Goal: Task Accomplishment & Management: Complete application form

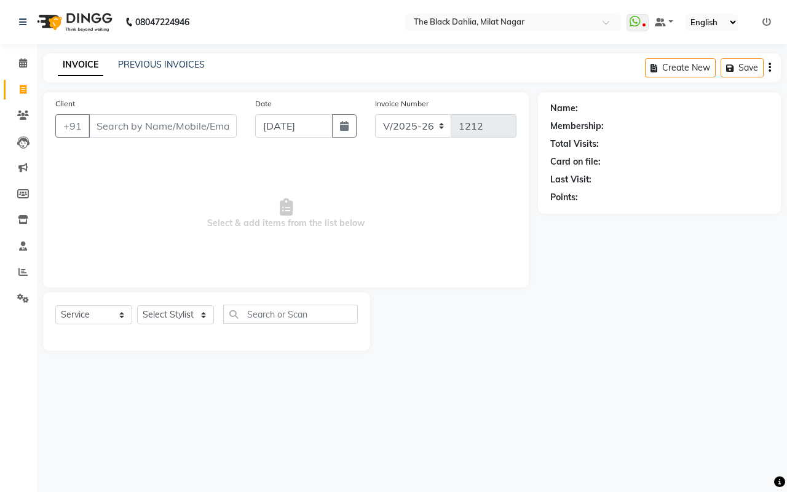
select select "4335"
select select "service"
click at [152, 137] on div "+91" at bounding box center [145, 125] width 181 height 23
click at [157, 133] on input "Client" at bounding box center [163, 125] width 148 height 23
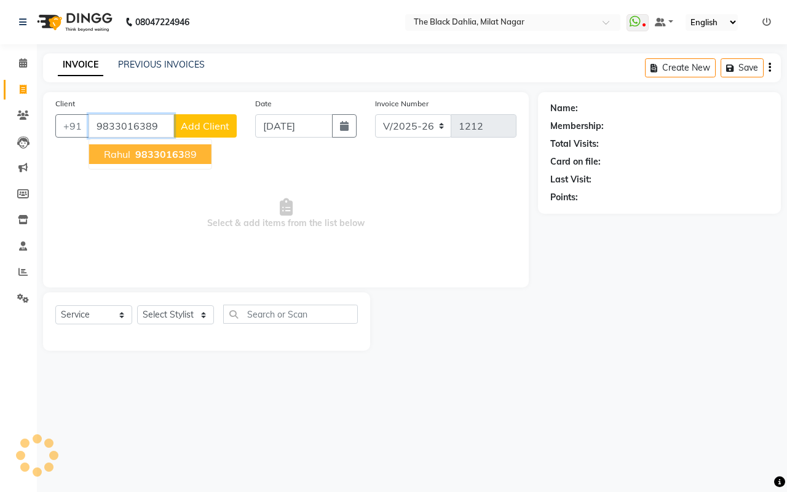
type input "9833016389"
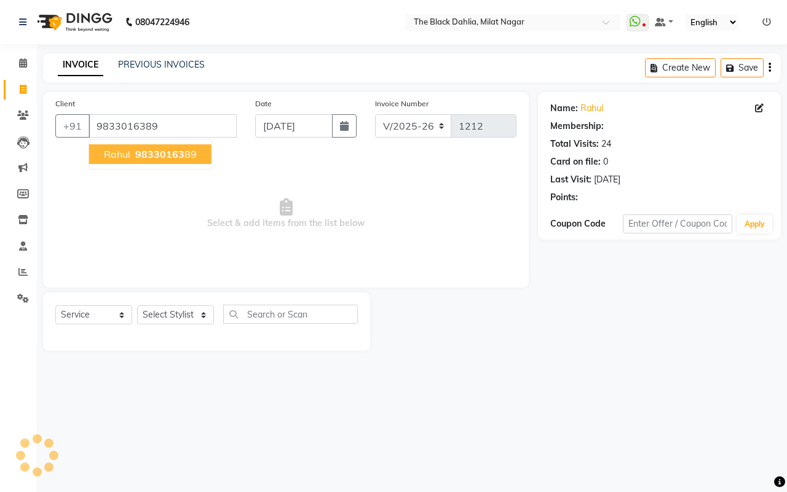
select select "1: Object"
click at [176, 158] on span "98330163" at bounding box center [159, 154] width 49 height 12
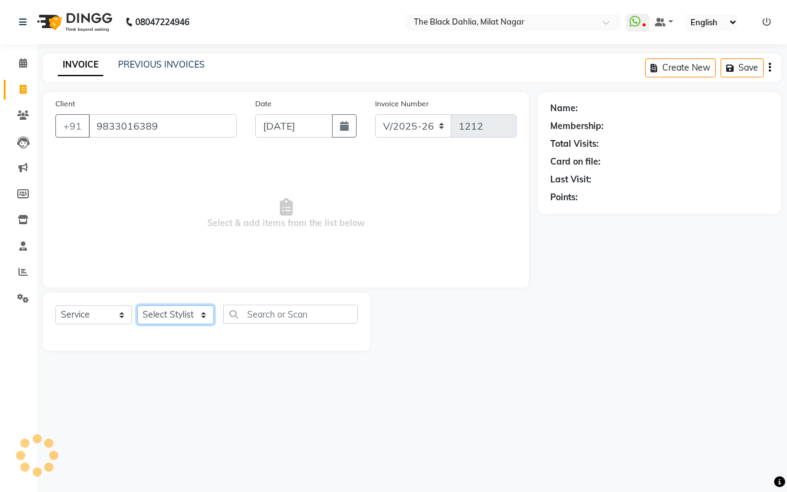
click at [173, 312] on select "Select Stylist [PERSON_NAME] [PERSON_NAME] [PERSON_NAME] Dr [PERSON_NAME],[PERS…" at bounding box center [175, 315] width 77 height 19
select select "1: Object"
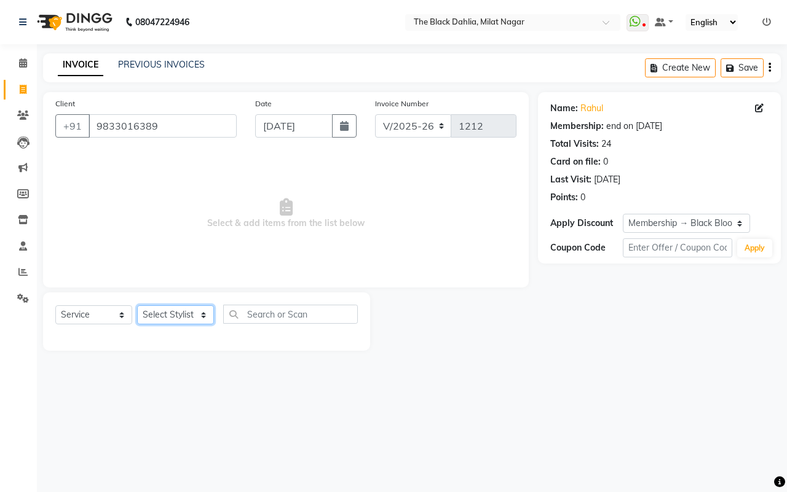
select select "23623"
click at [137, 306] on select "Select Stylist [PERSON_NAME] [PERSON_NAME] [PERSON_NAME] Dr [PERSON_NAME],[PERS…" at bounding box center [175, 315] width 77 height 19
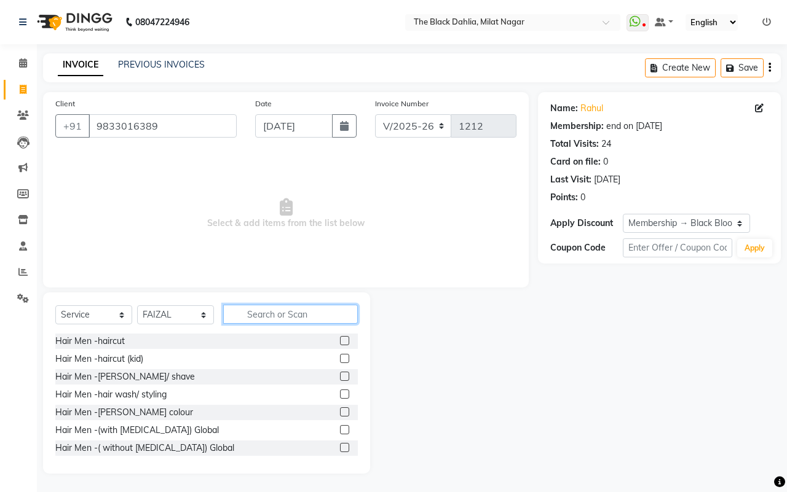
click at [272, 315] on input "text" at bounding box center [290, 314] width 135 height 19
click at [340, 340] on label at bounding box center [344, 340] width 9 height 9
click at [340, 340] on input "checkbox" at bounding box center [344, 342] width 8 height 8
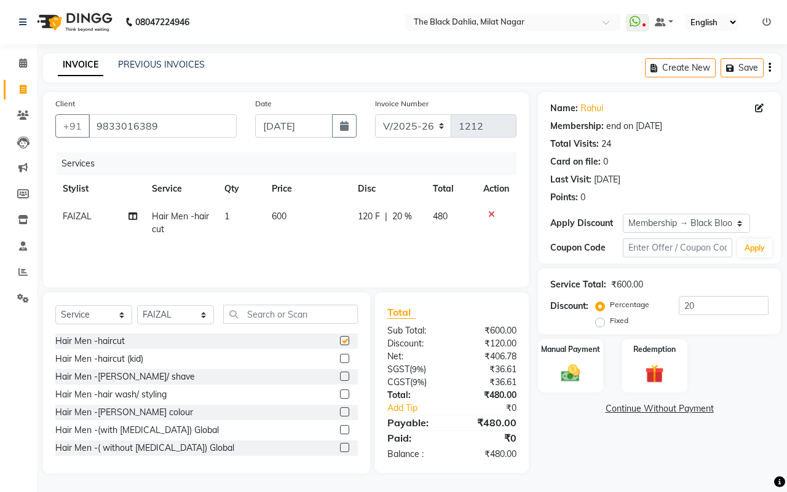
checkbox input "false"
click at [552, 380] on div "Manual Payment" at bounding box center [571, 366] width 68 height 57
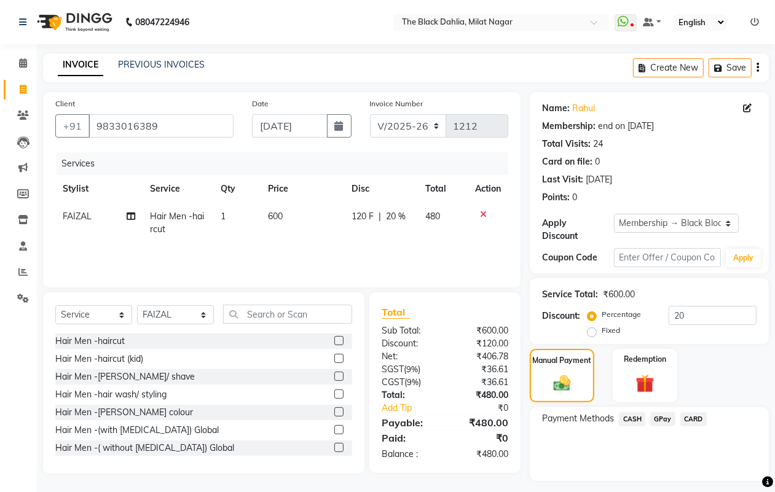
click at [634, 415] on span "CASH" at bounding box center [632, 420] width 26 height 14
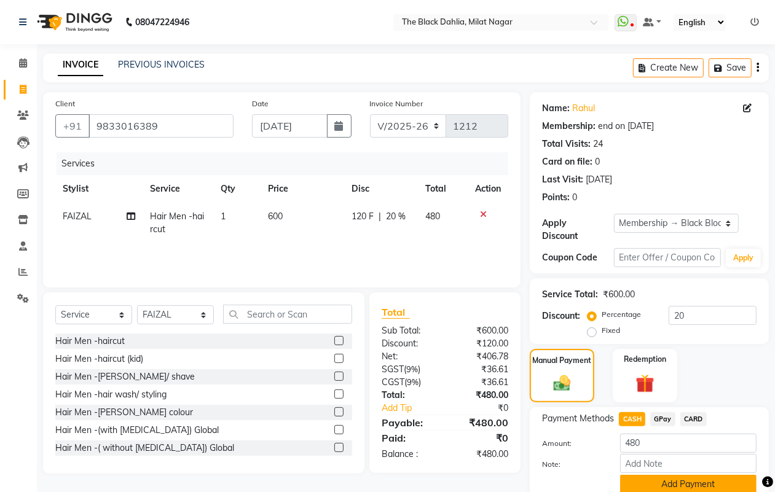
scroll to position [49, 0]
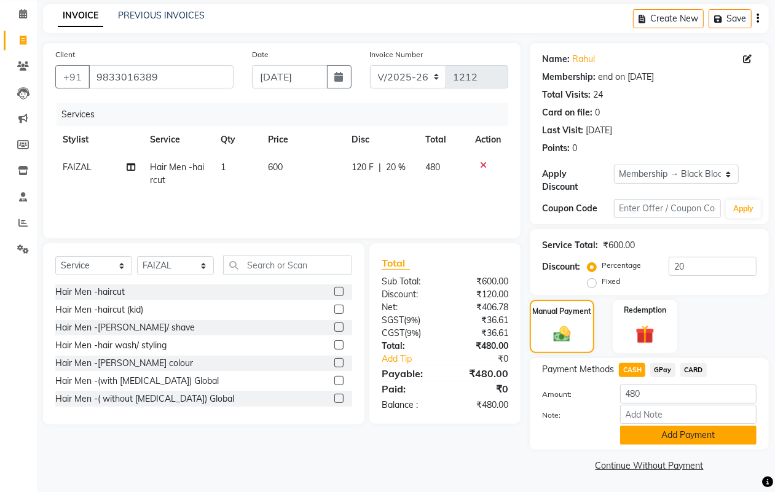
click at [711, 434] on button "Add Payment" at bounding box center [688, 435] width 136 height 19
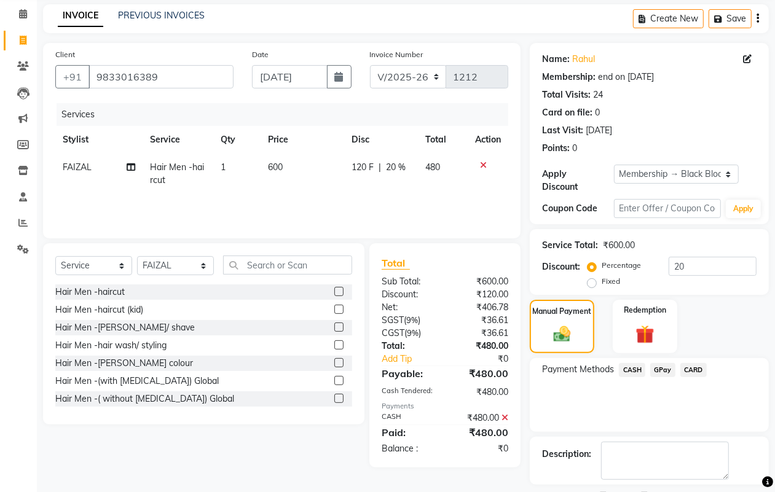
scroll to position [102, 0]
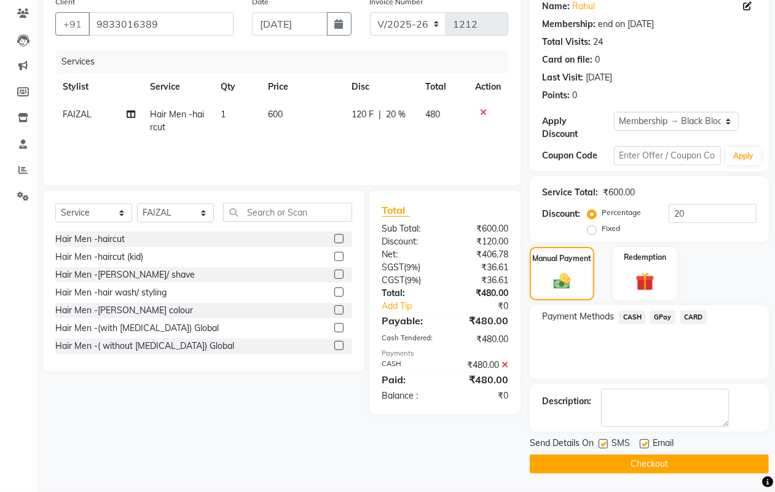
click at [676, 458] on button "Checkout" at bounding box center [649, 464] width 239 height 19
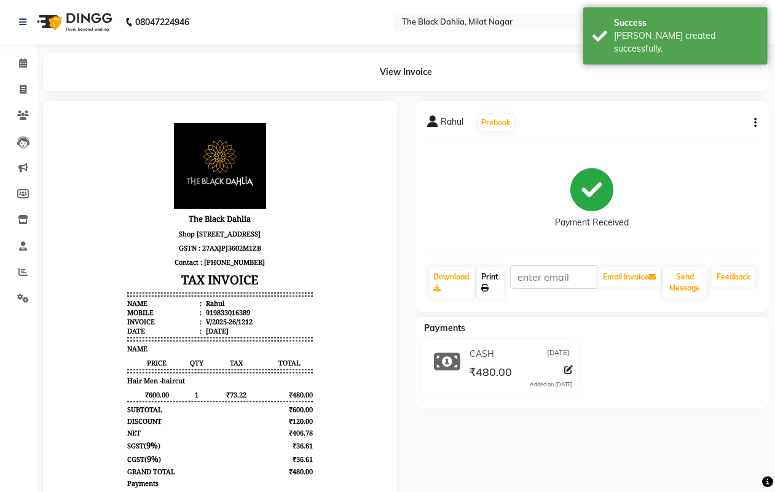
click at [495, 284] on link "Print" at bounding box center [490, 283] width 27 height 32
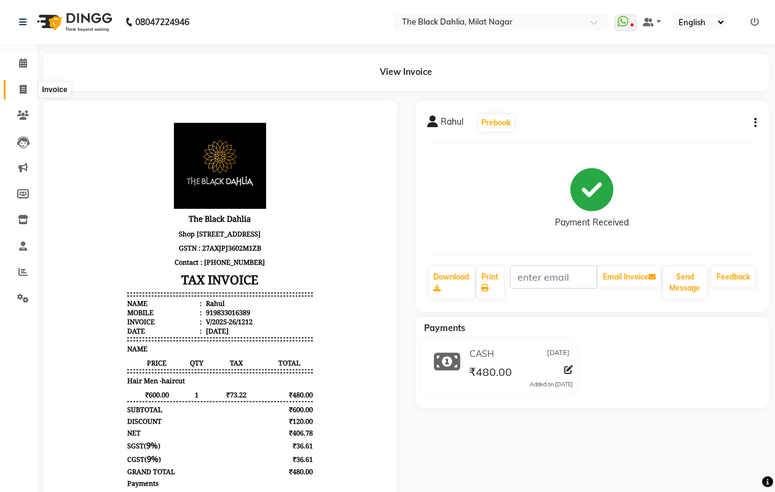
click at [29, 88] on span at bounding box center [23, 90] width 22 height 14
select select "4335"
select select "service"
